Goal: Task Accomplishment & Management: Use online tool/utility

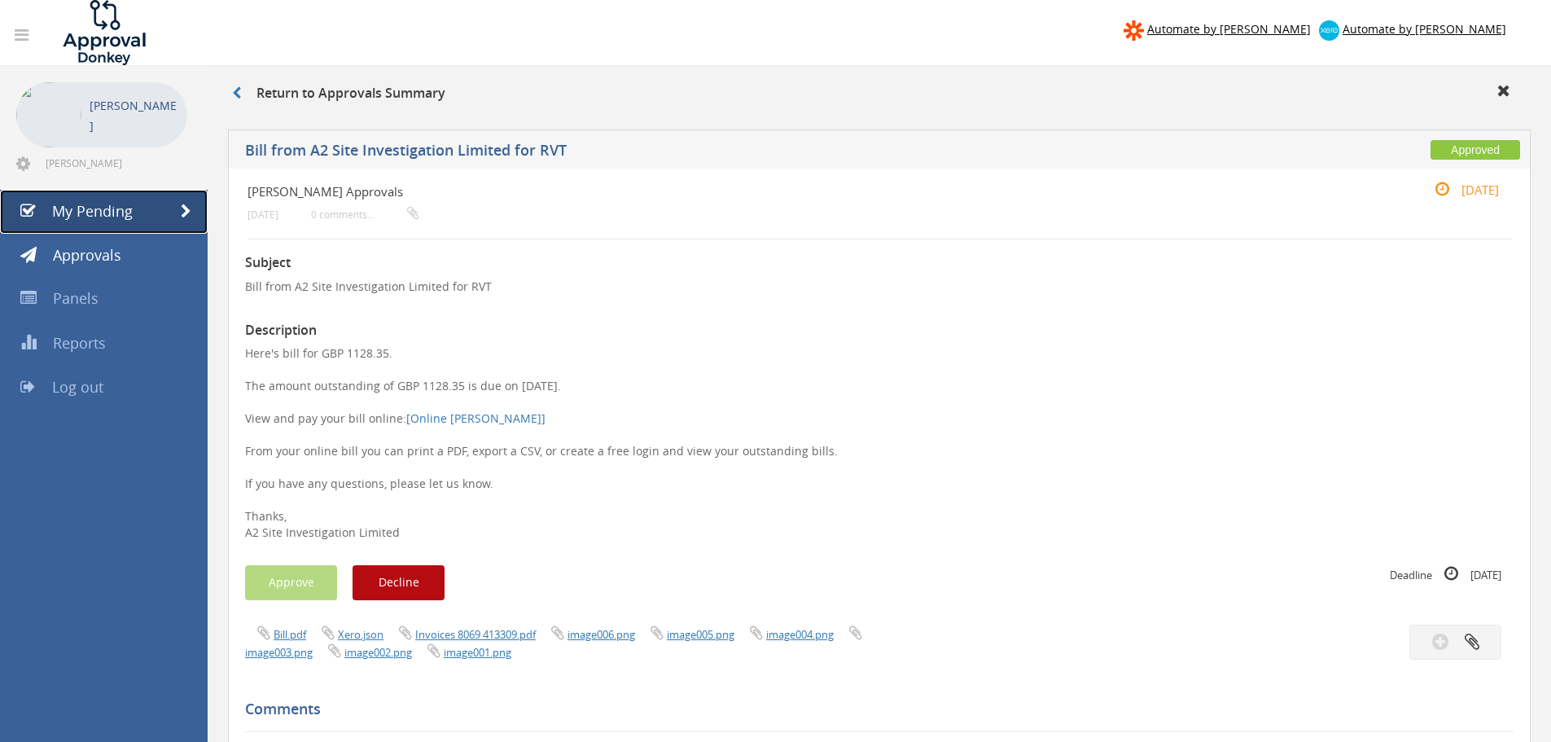
click at [82, 210] on span "My Pending" at bounding box center [92, 211] width 81 height 20
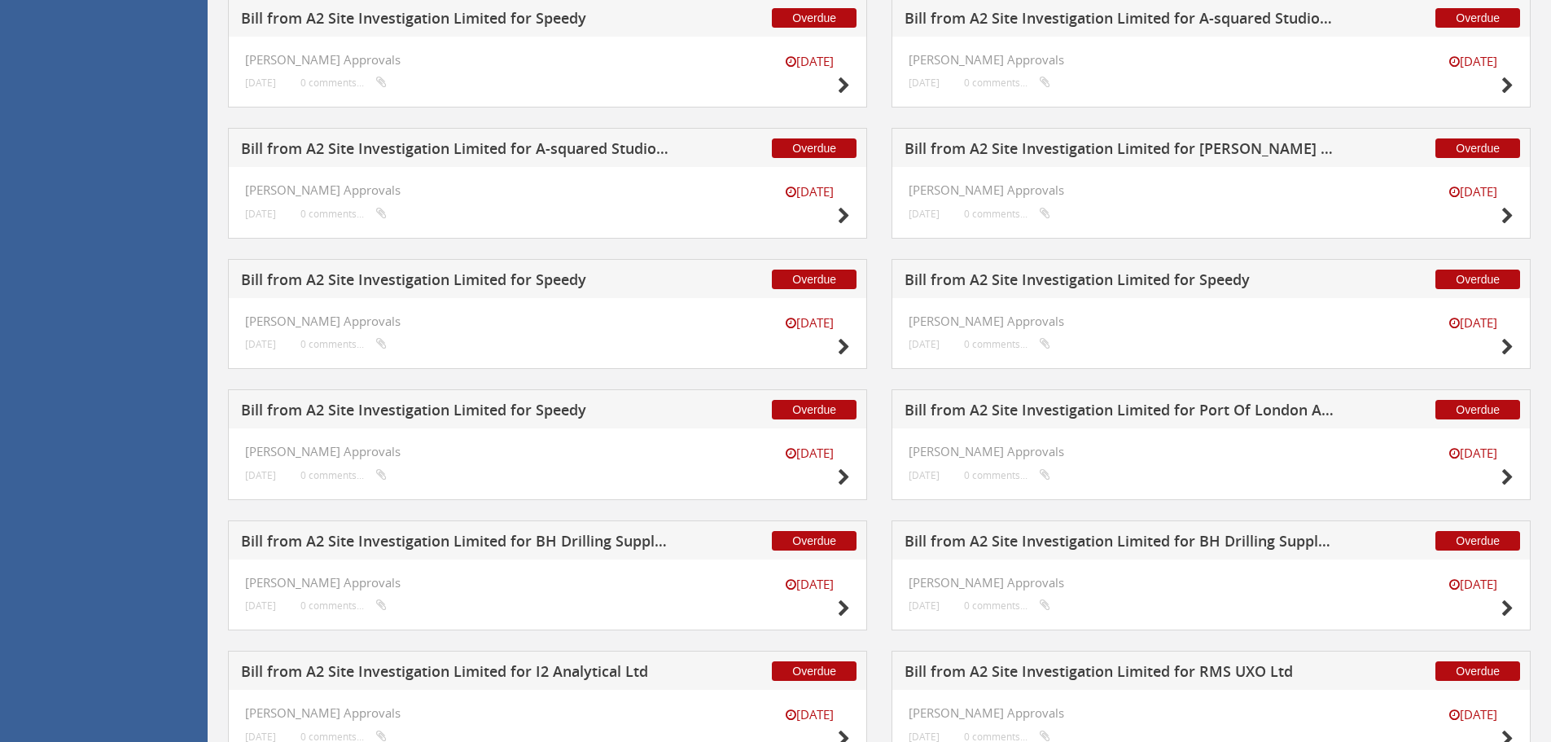
scroll to position [1073, 0]
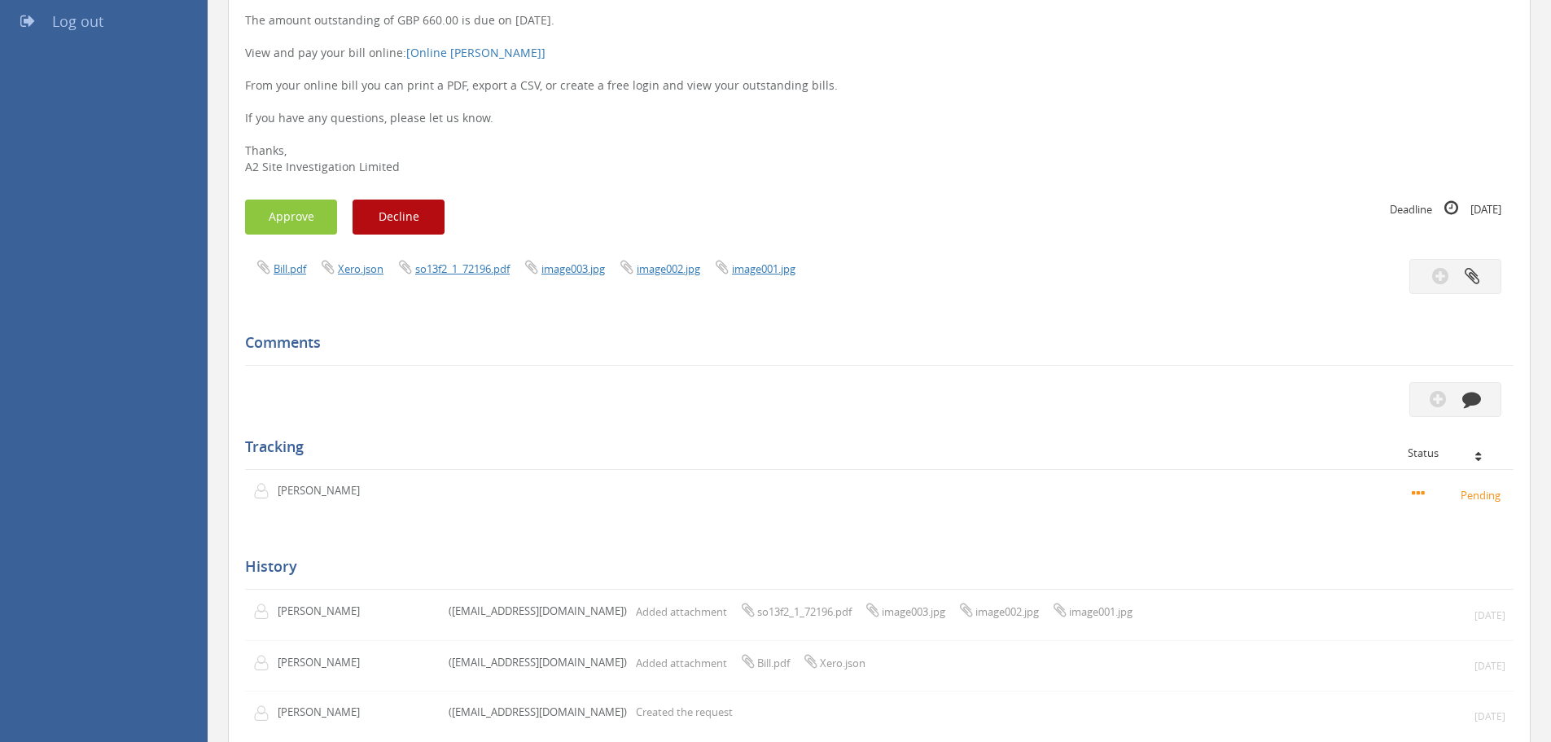
scroll to position [407, 0]
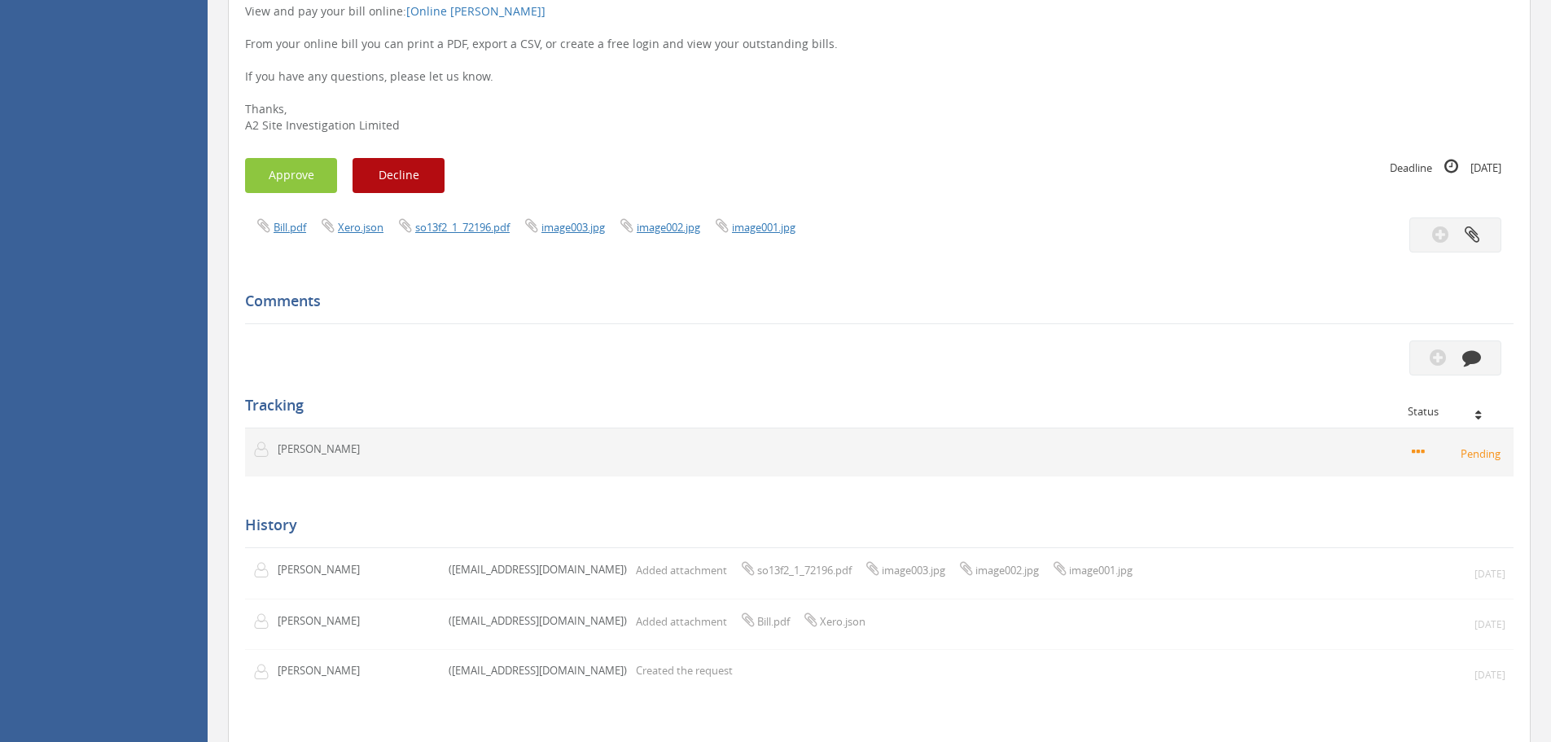
click at [1218, 457] on td "Pending" at bounding box center [1050, 452] width 925 height 49
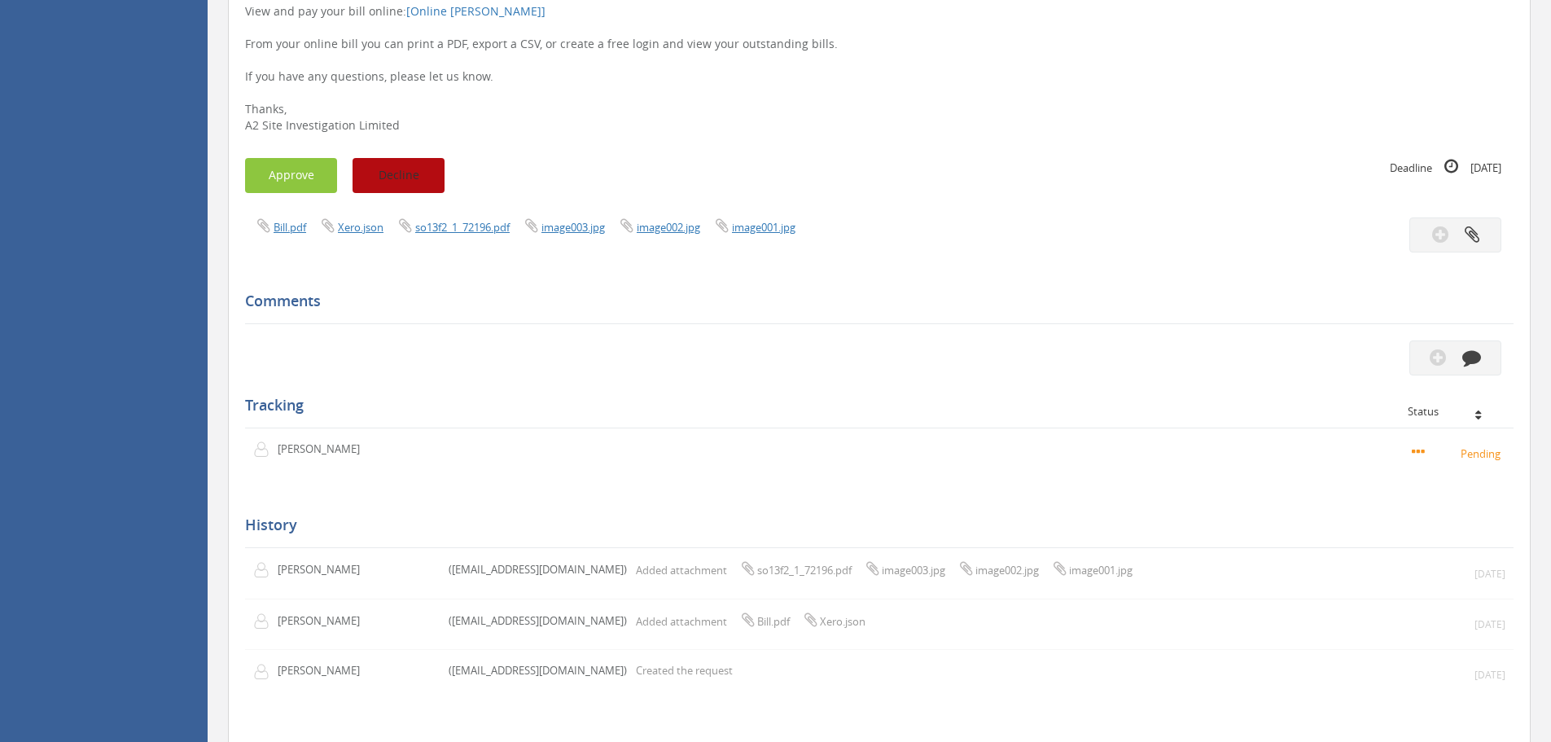
click at [408, 169] on button "Decline" at bounding box center [398, 175] width 92 height 35
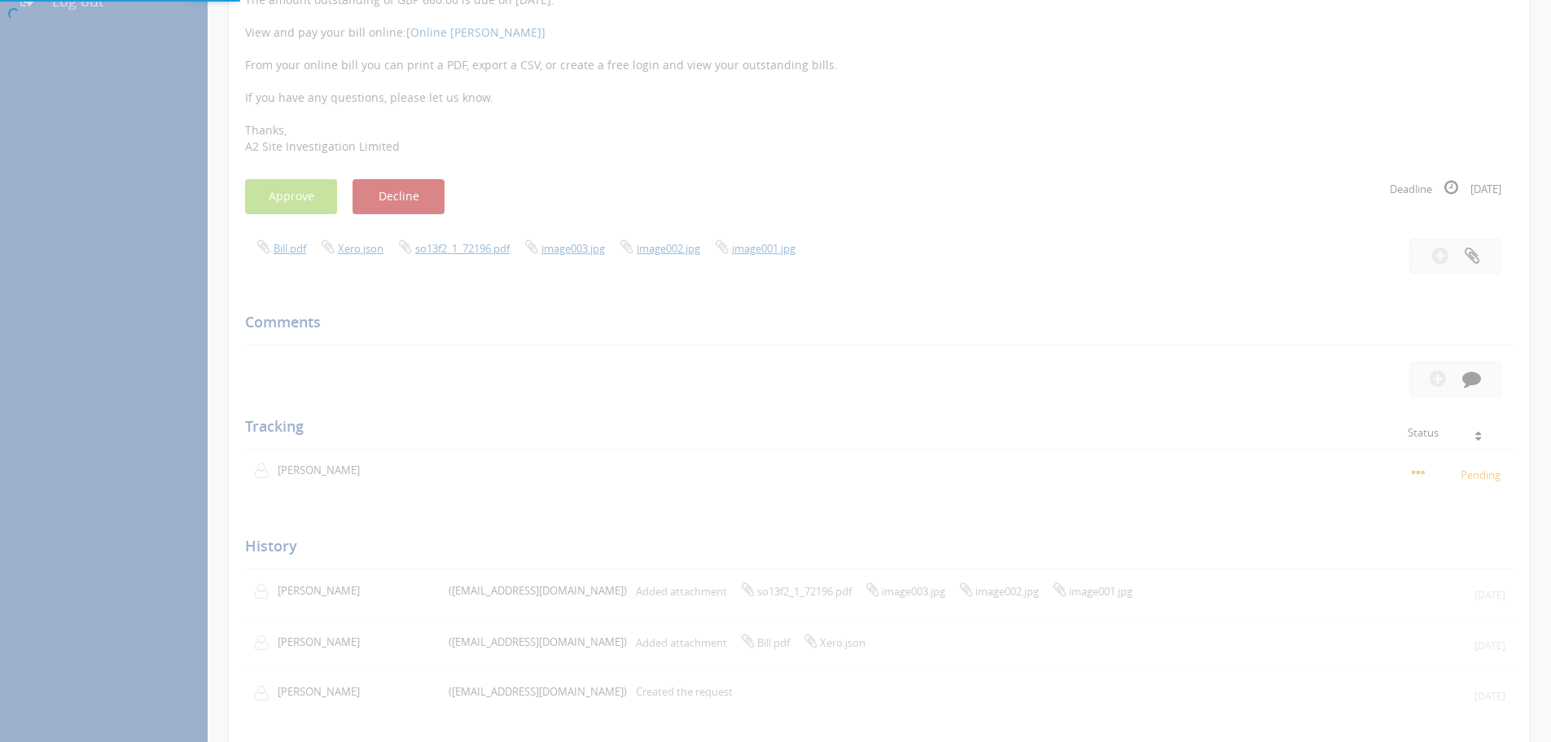
scroll to position [0, 0]
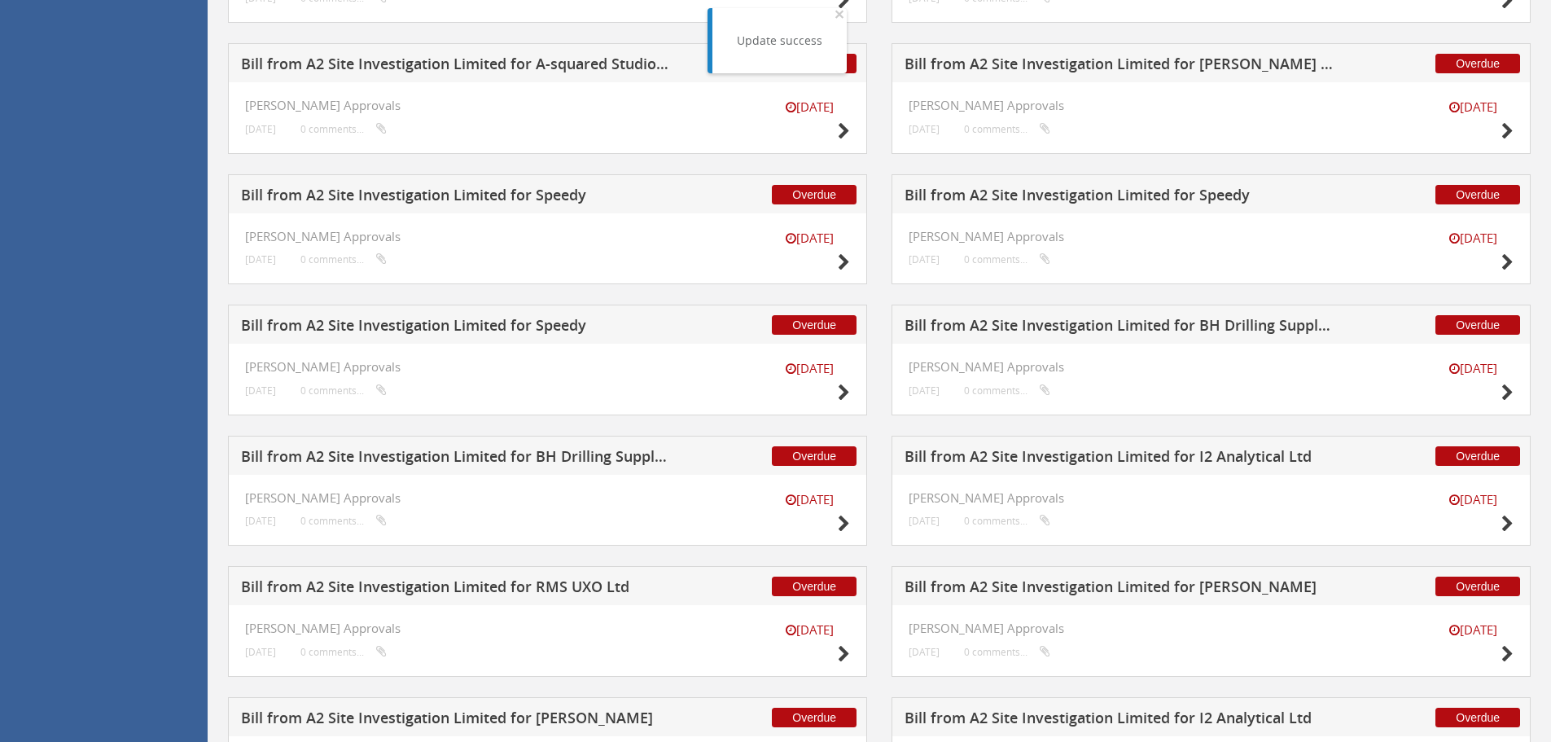
scroll to position [1140, 0]
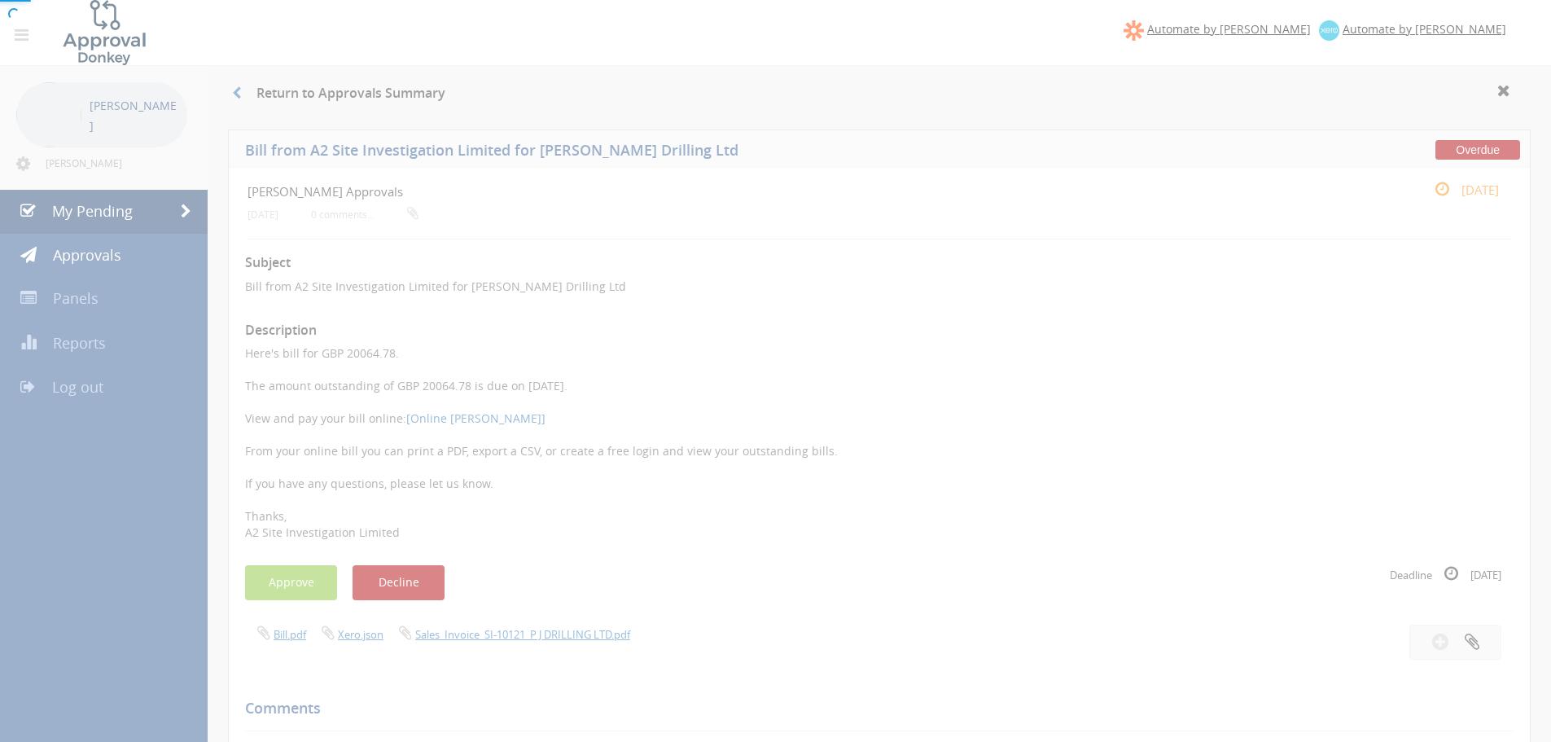
scroll to position [305, 0]
